Goal: Transaction & Acquisition: Purchase product/service

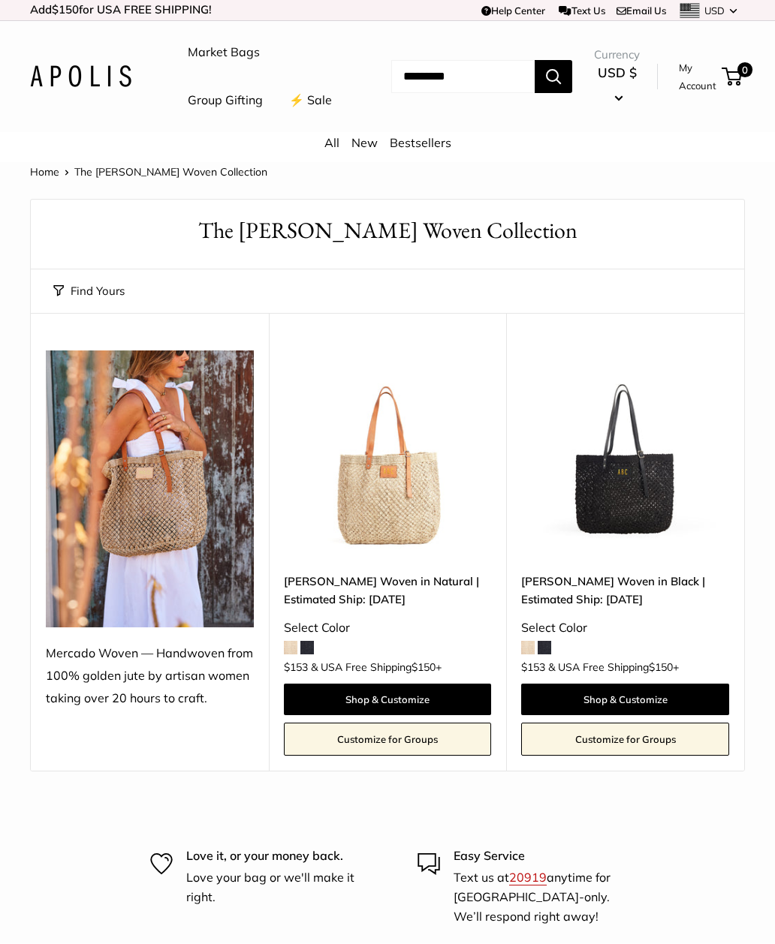
scroll to position [195, 0]
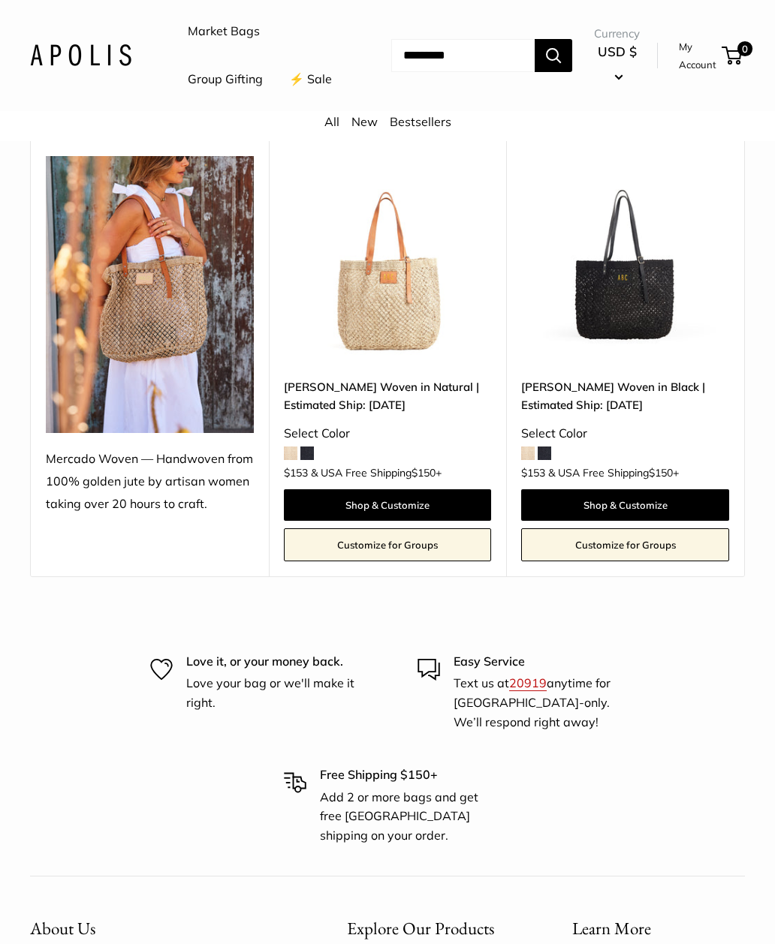
click at [392, 521] on link "Shop & Customize" at bounding box center [388, 505] width 208 height 32
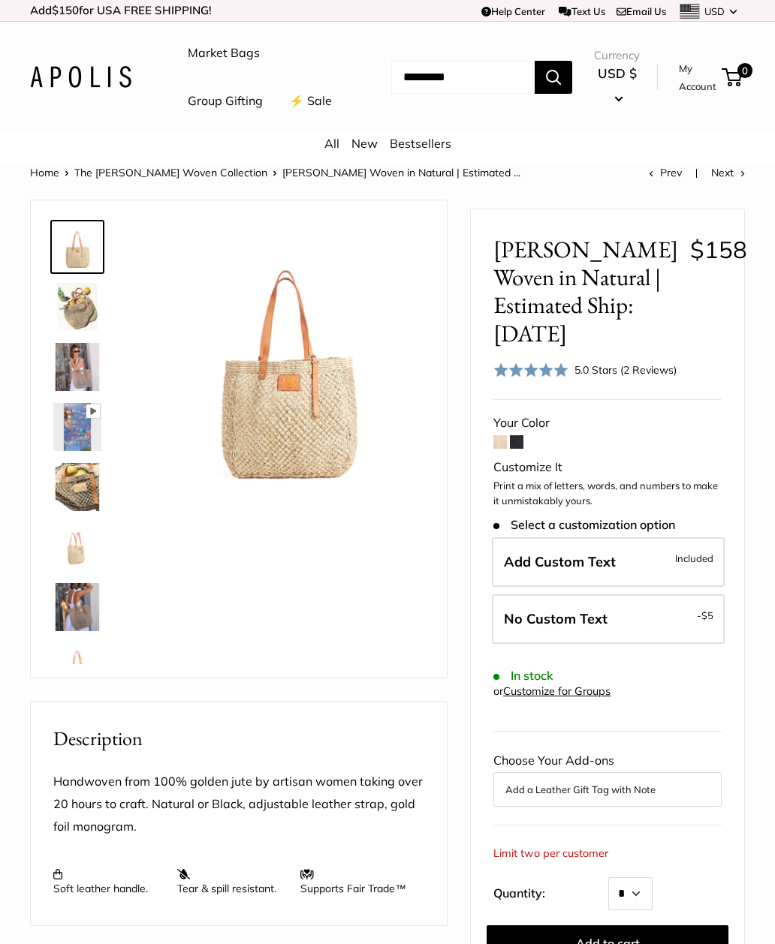
click at [492, 487] on div "Mercado Woven in Natural | Estimated Ship: Oct. 19th $158 Rated 5.0 out of 5 5.…" at bounding box center [607, 770] width 273 height 1122
click at [648, 588] on label "Add Custom Text Included" at bounding box center [608, 563] width 233 height 50
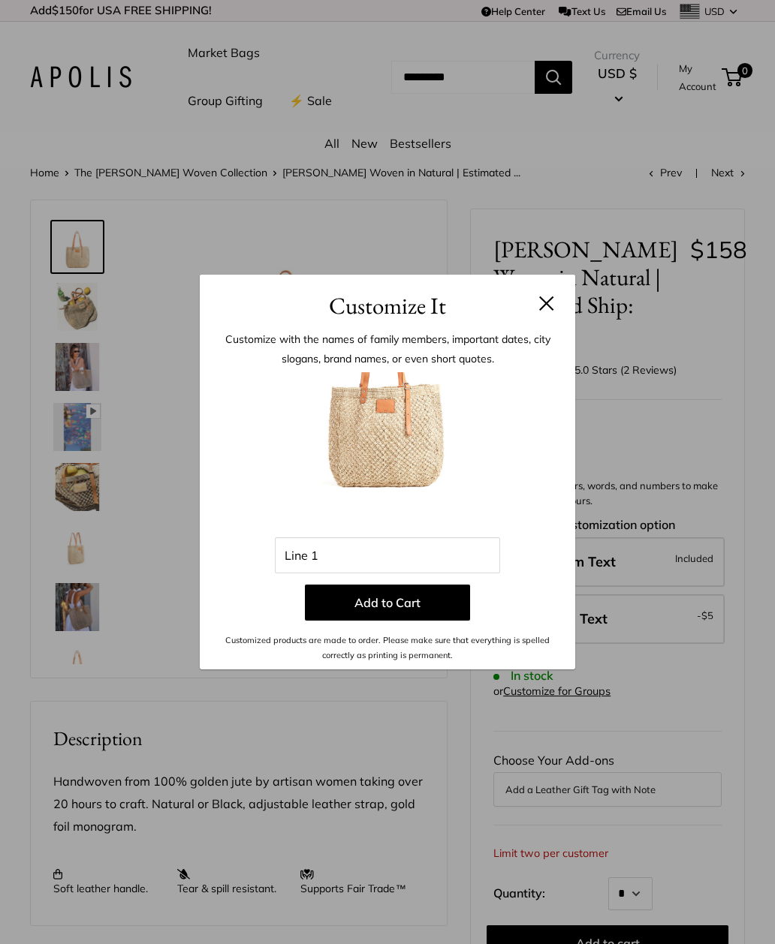
click at [82, 539] on div "Customize It Customize with the names of family members, important dates, city …" at bounding box center [387, 472] width 775 height 944
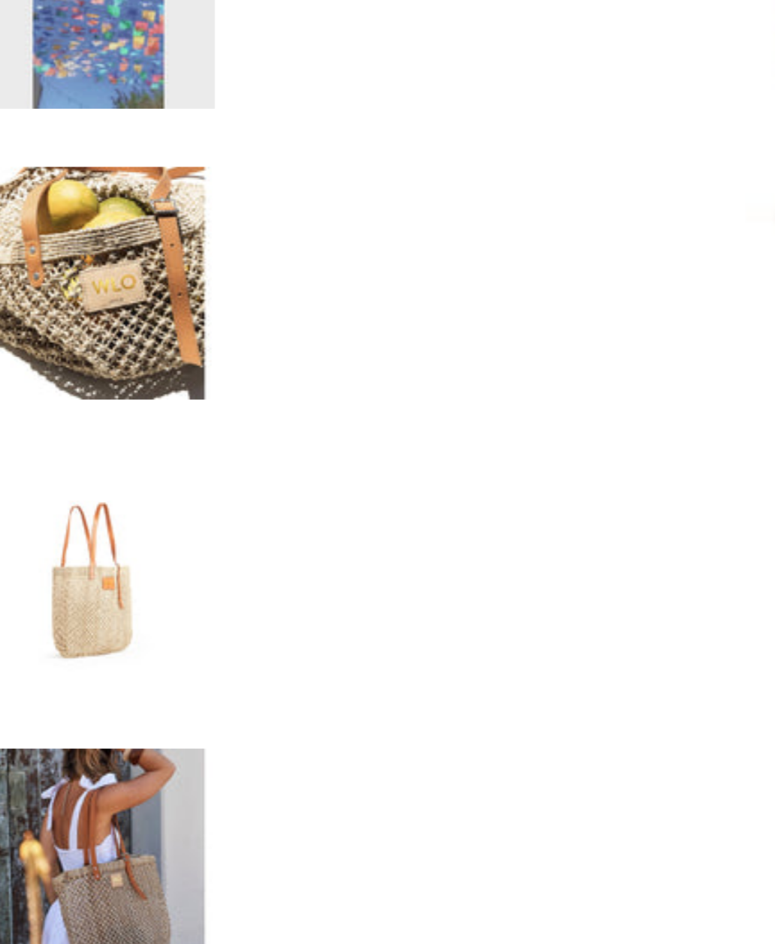
click at [53, 463] on img at bounding box center [77, 487] width 48 height 48
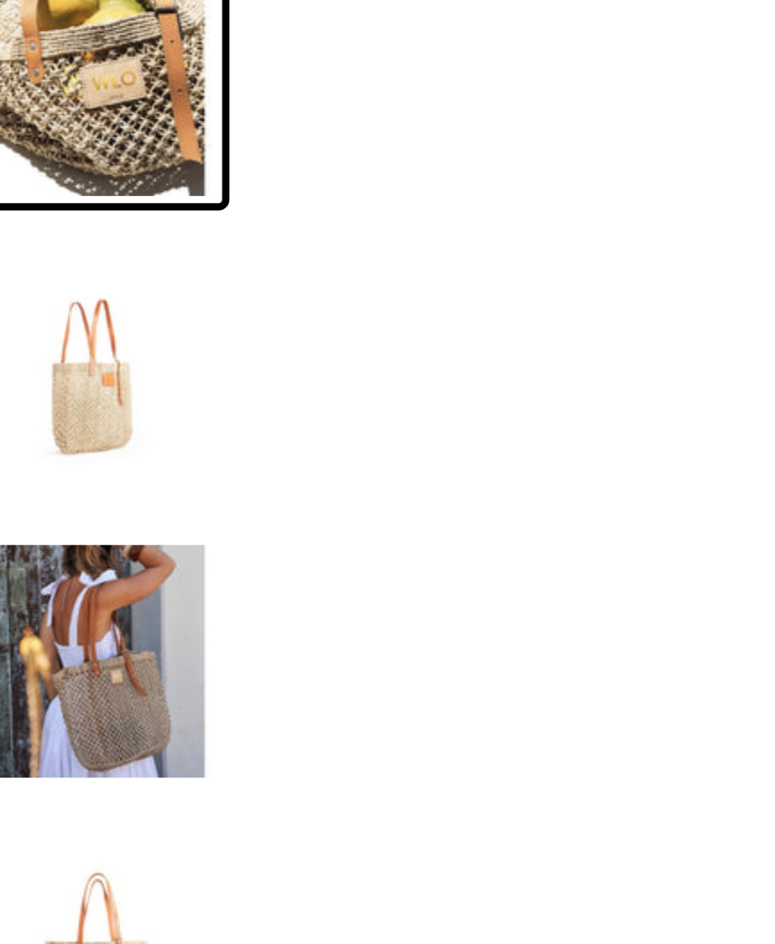
scroll to position [47, 0]
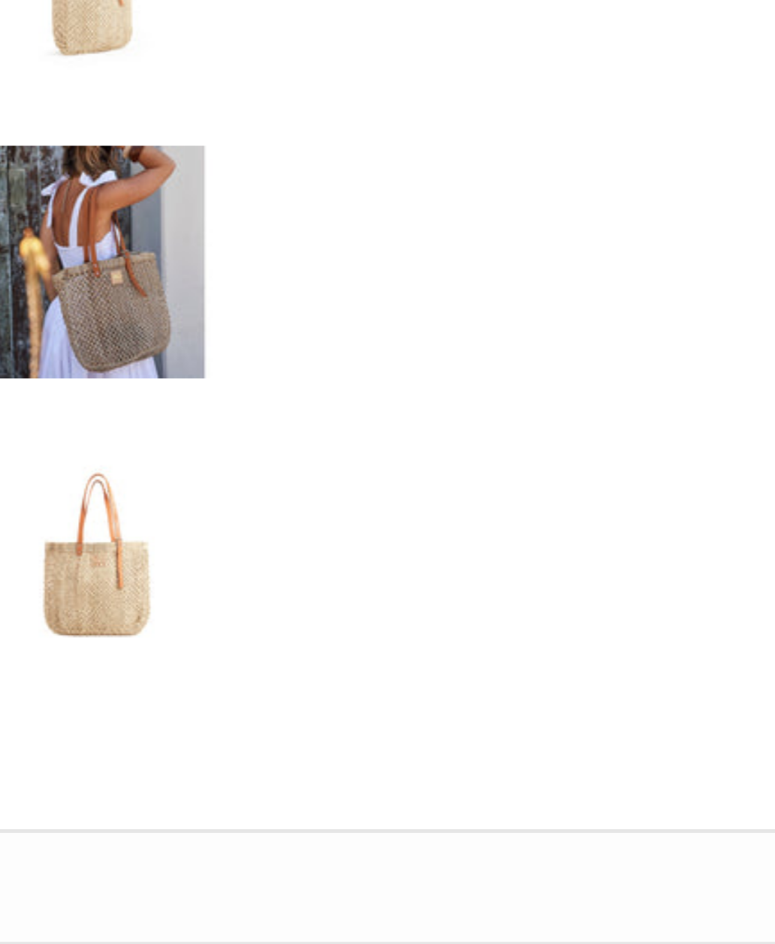
click at [53, 597] on img at bounding box center [77, 621] width 48 height 48
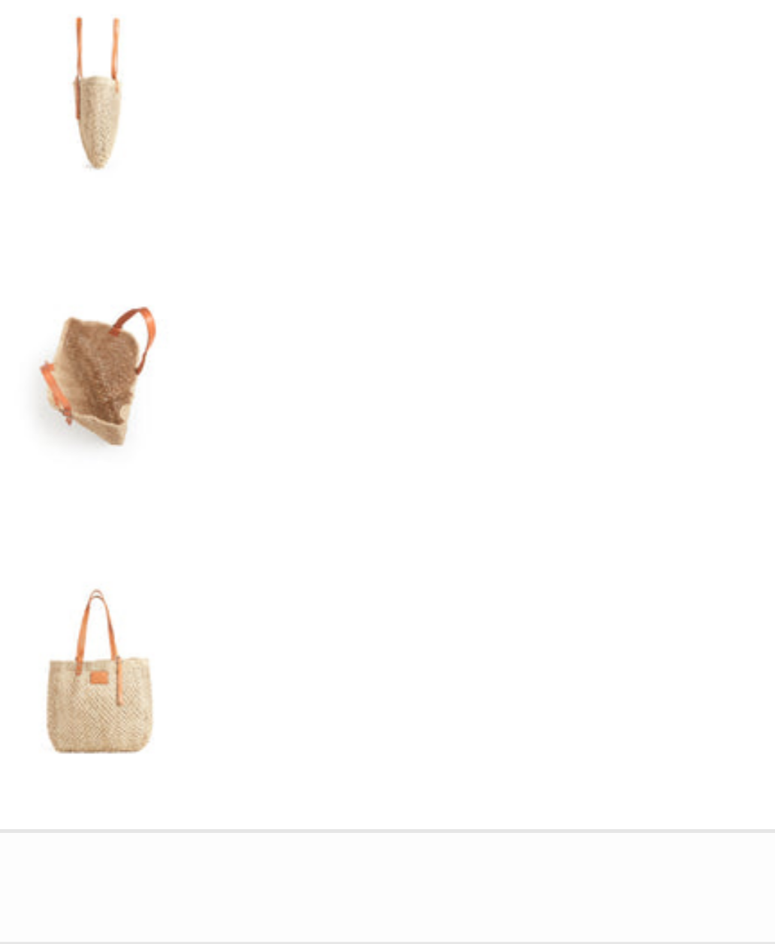
scroll to position [216, 0]
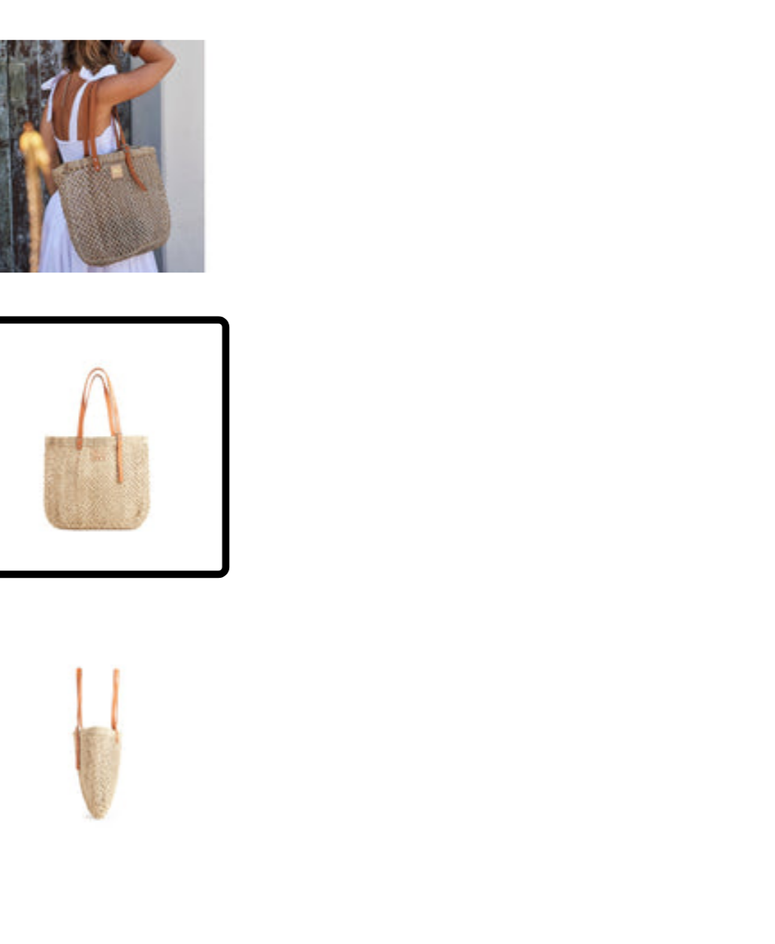
click at [53, 367] on img at bounding box center [77, 391] width 48 height 48
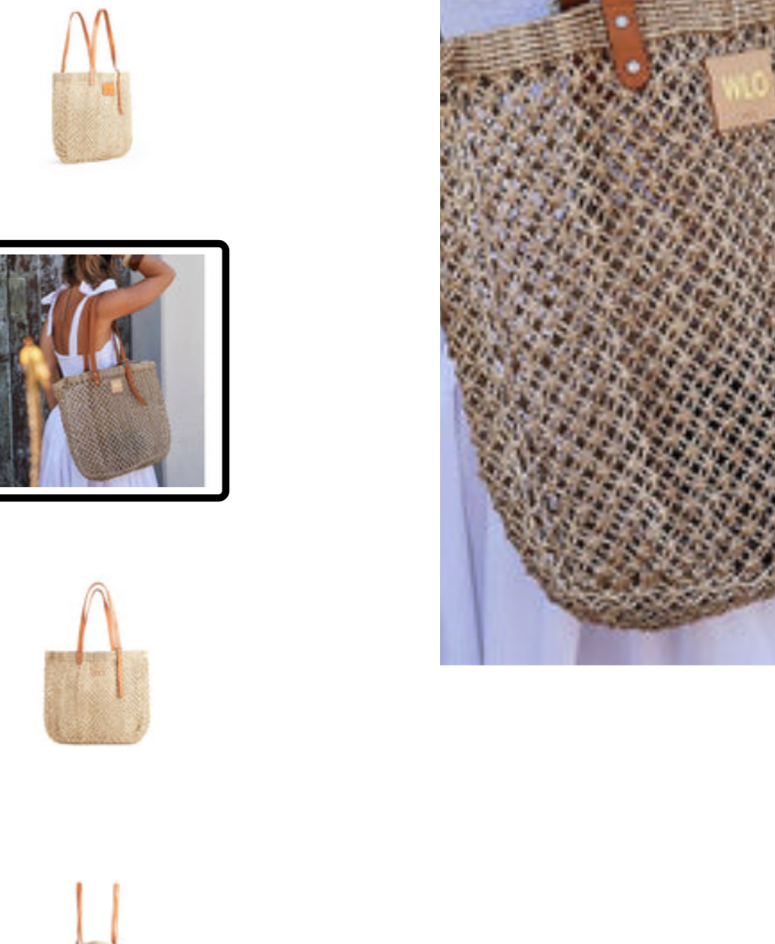
scroll to position [167, 0]
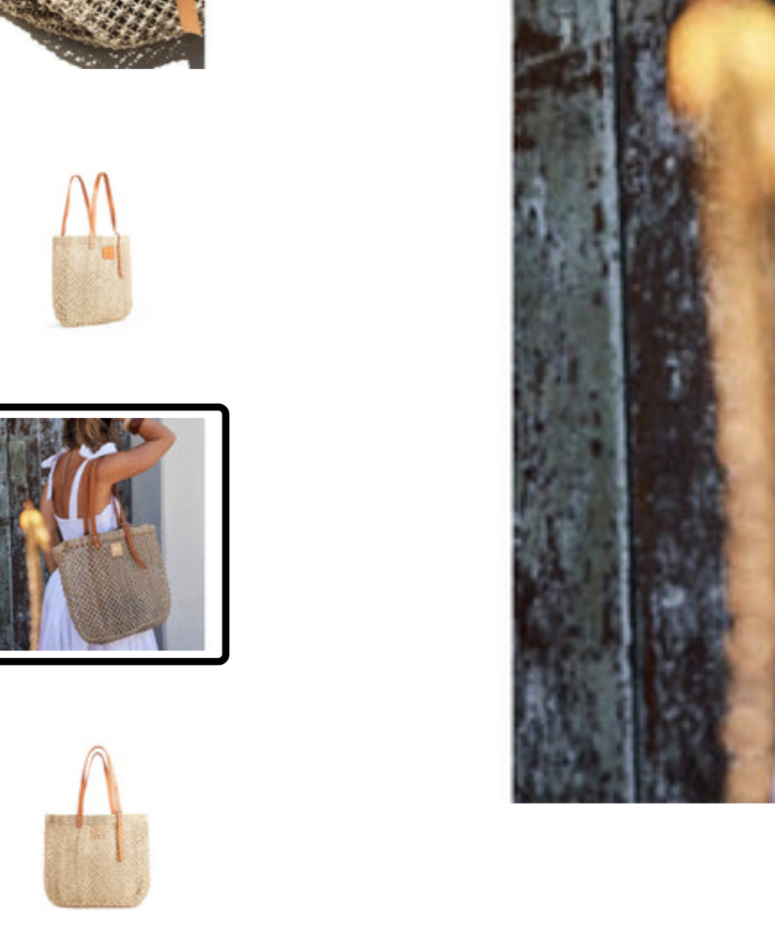
click at [53, 297] on img at bounding box center [77, 321] width 48 height 48
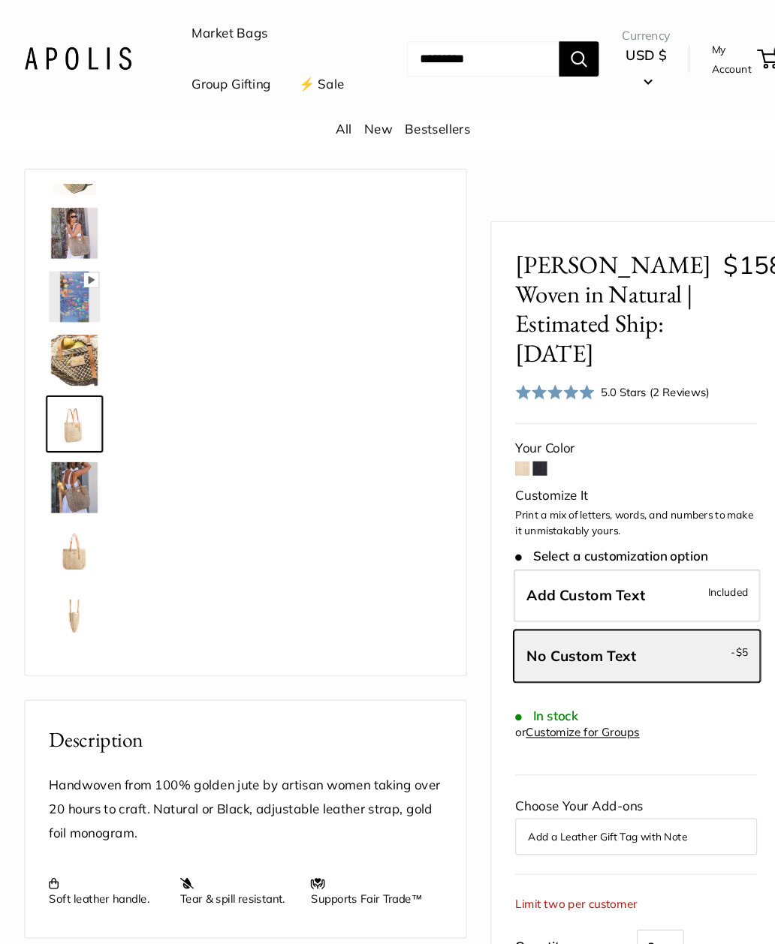
scroll to position [0, 0]
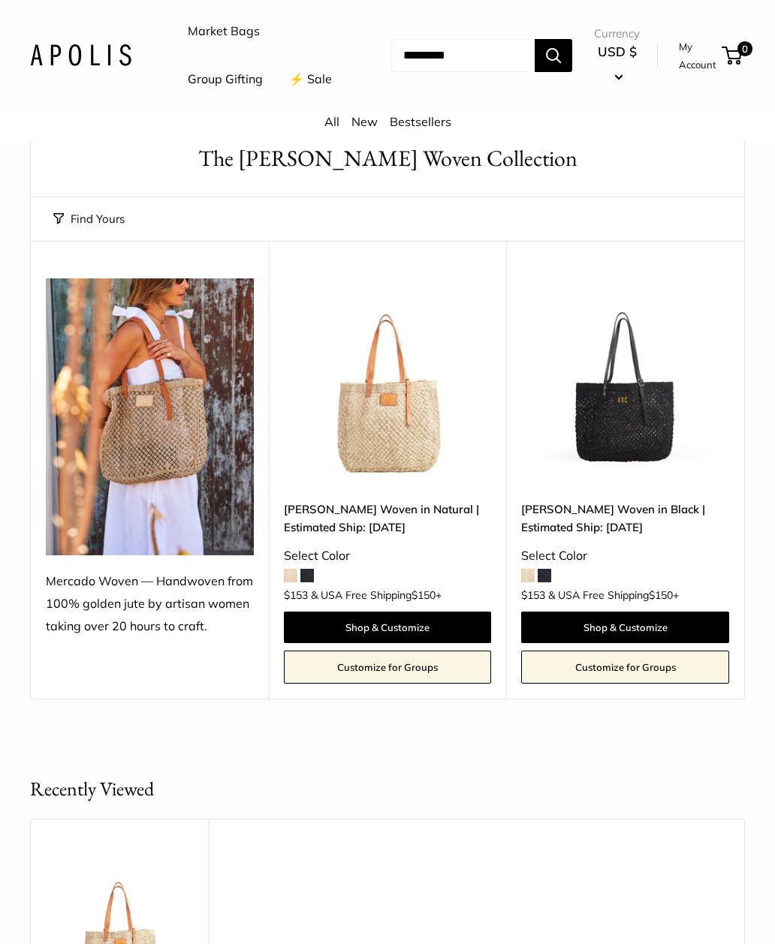
click at [339, 643] on link "Shop & Customize" at bounding box center [388, 628] width 208 height 32
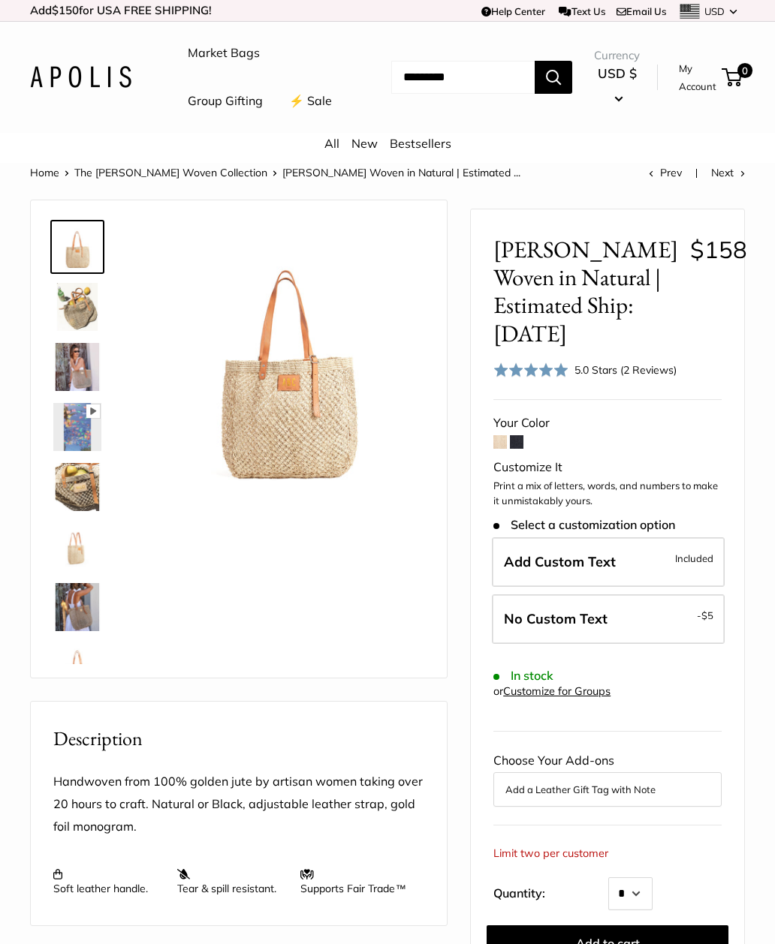
click at [530, 571] on span "Add Custom Text" at bounding box center [560, 562] width 112 height 17
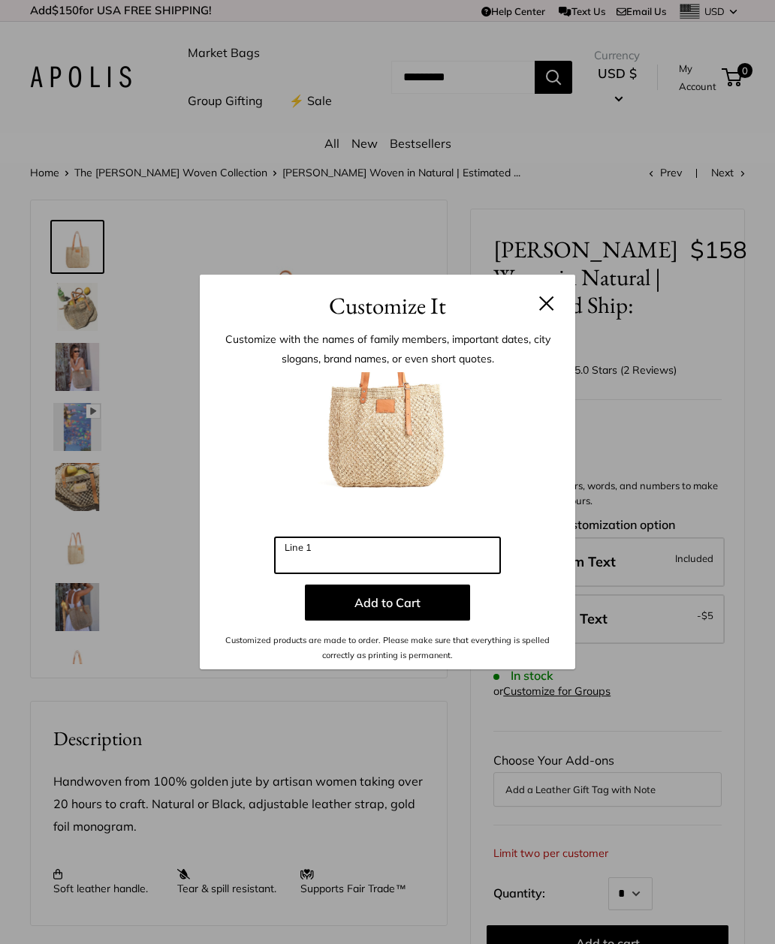
click at [290, 557] on input "Line 1" at bounding box center [387, 556] width 225 height 36
type input "***"
click at [396, 607] on button "Add to Cart" at bounding box center [387, 603] width 165 height 36
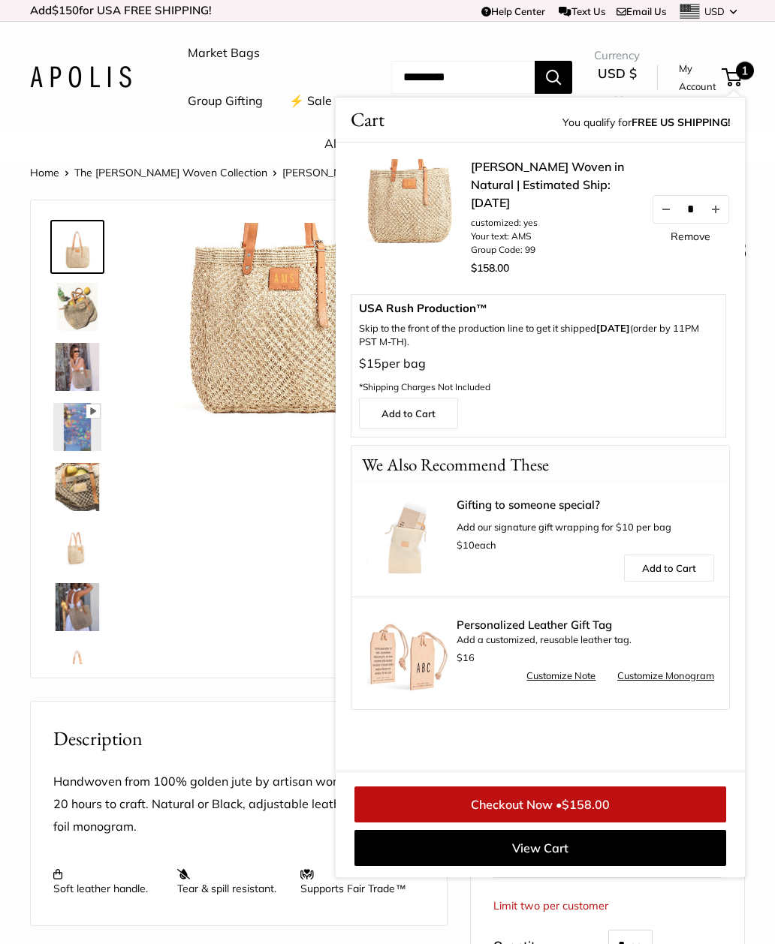
click at [89, 331] on img at bounding box center [77, 307] width 48 height 48
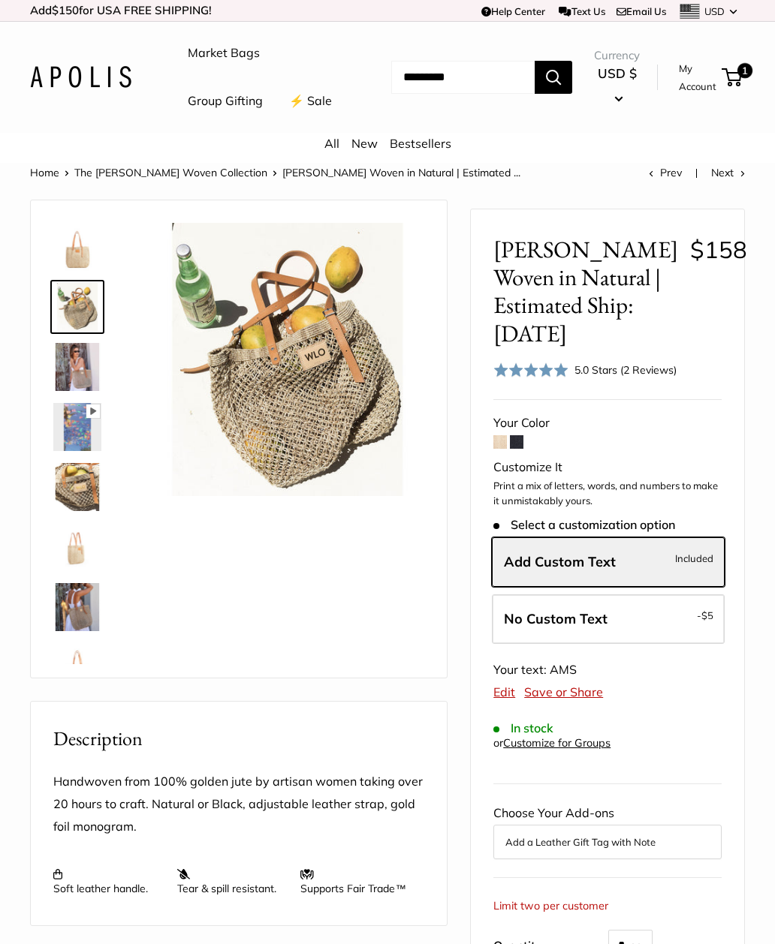
click at [732, 86] on span "1" at bounding box center [731, 77] width 20 height 18
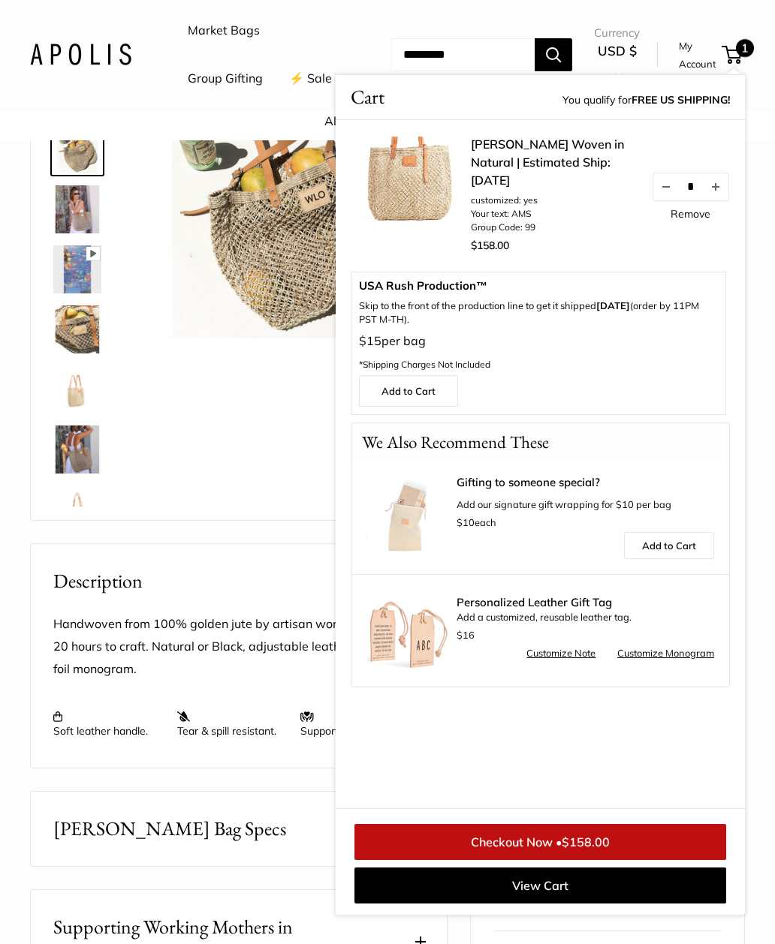
scroll to position [185, 0]
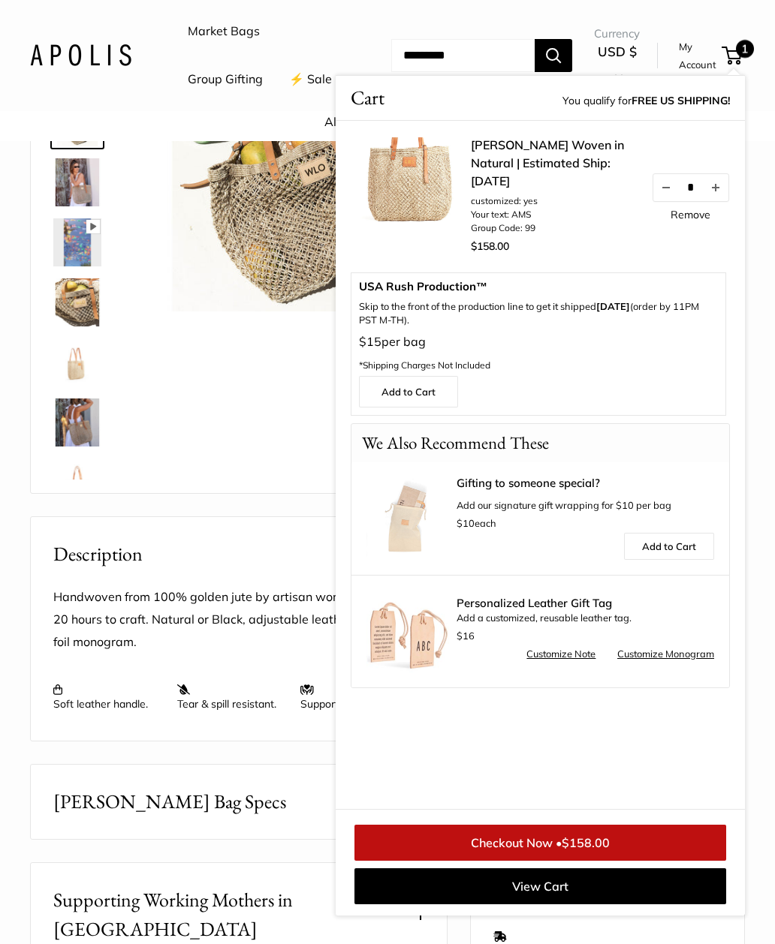
click at [544, 861] on link "Checkout Now • $158.00" at bounding box center [540, 843] width 372 height 36
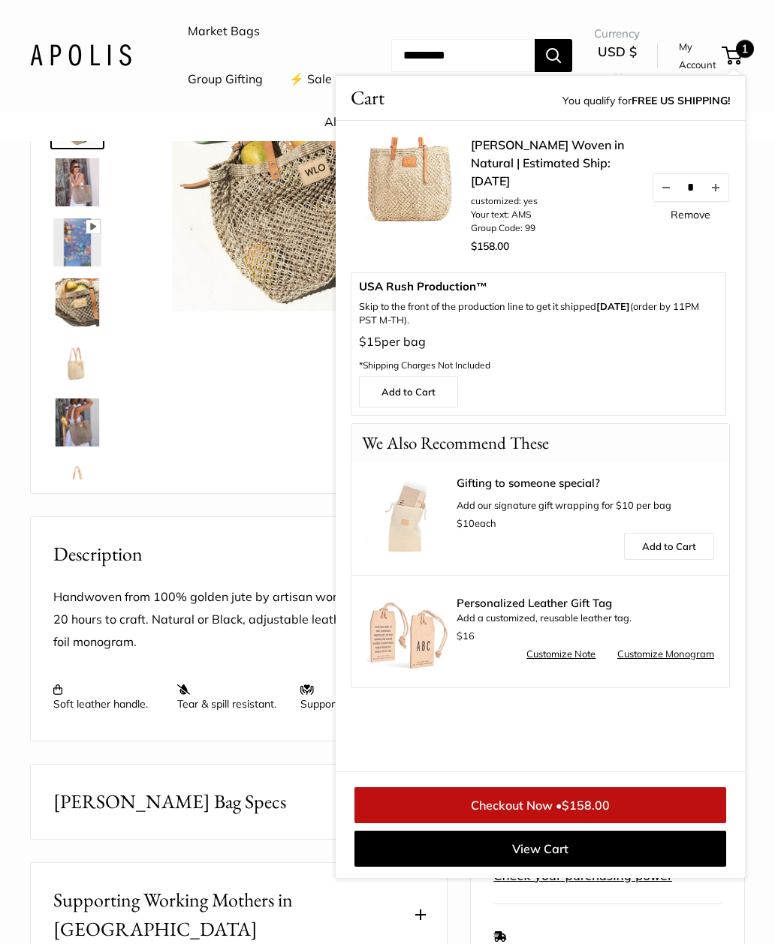
scroll to position [237, 0]
